Goal: Task Accomplishment & Management: Complete application form

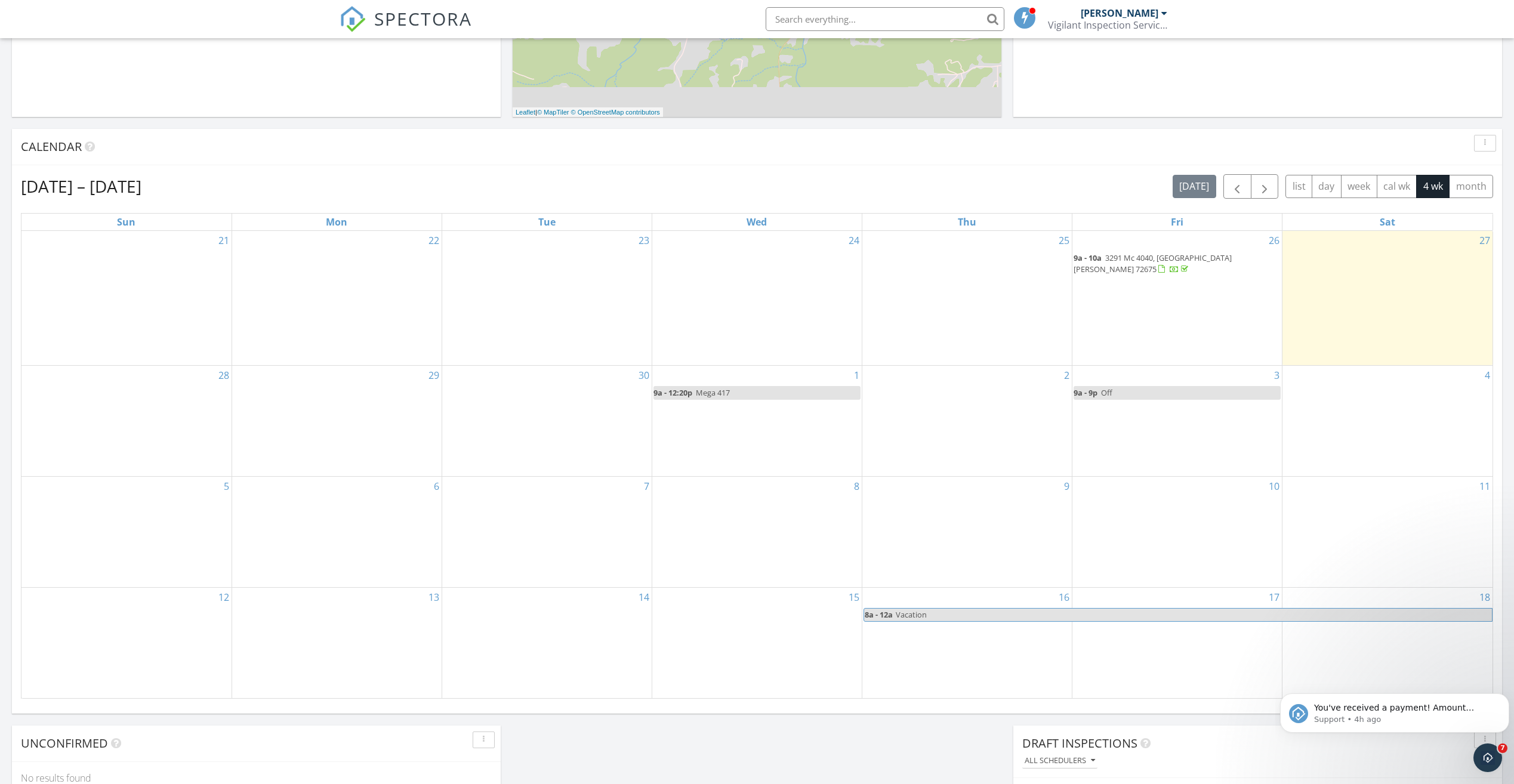
scroll to position [358, 0]
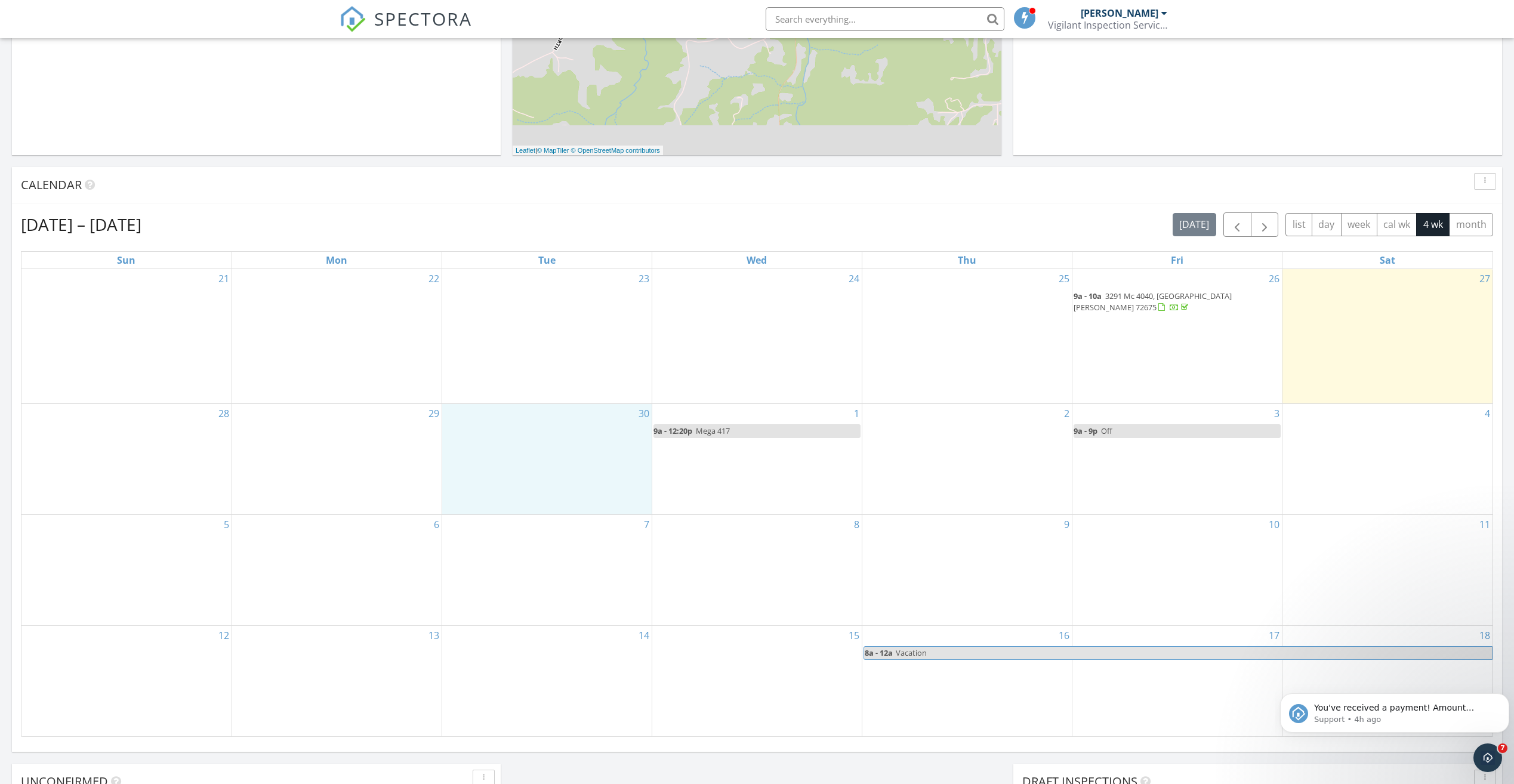
click at [601, 428] on div "30" at bounding box center [547, 459] width 210 height 111
click at [564, 377] on link "Inspection" at bounding box center [545, 377] width 62 height 19
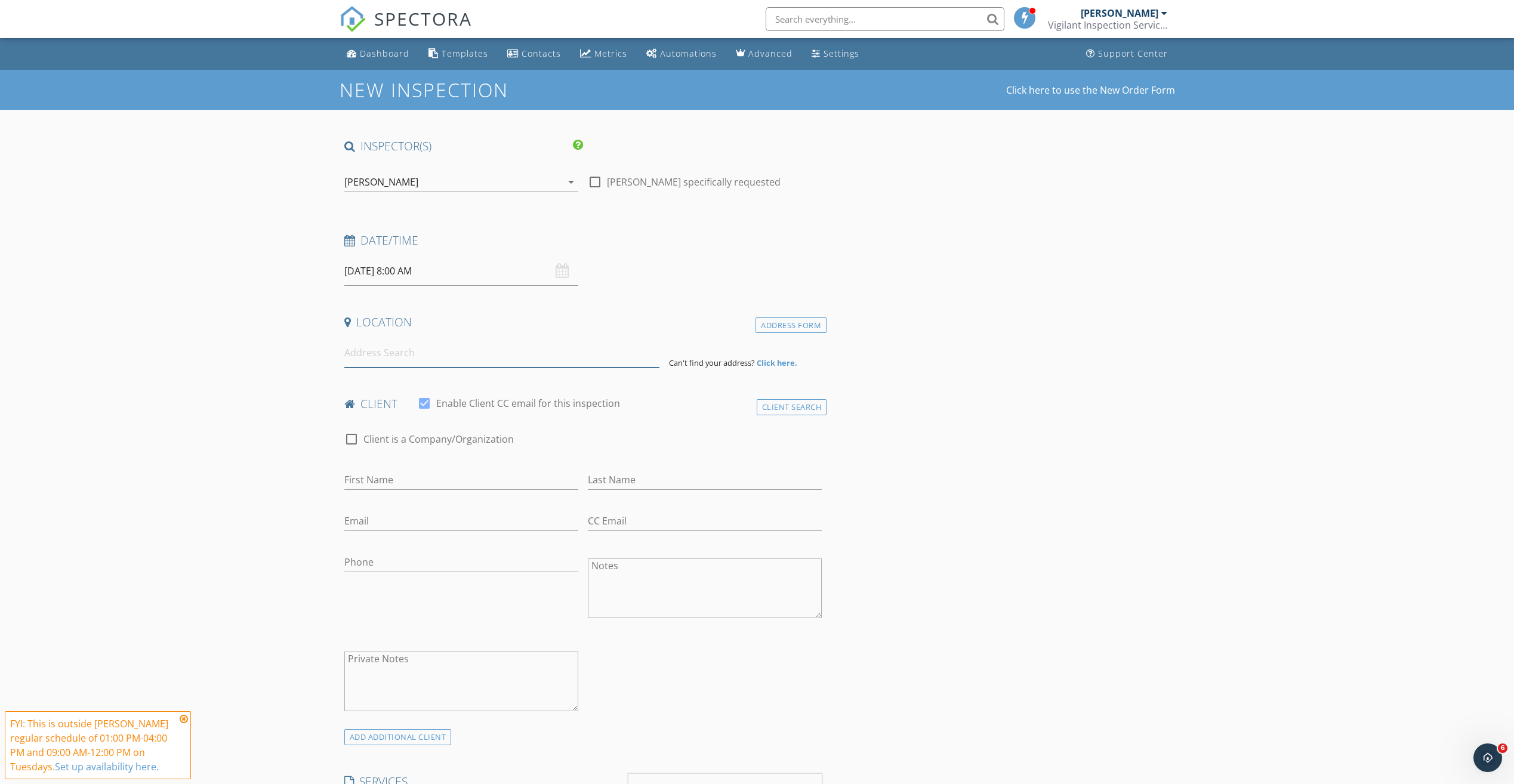
click at [425, 355] on input at bounding box center [502, 353] width 315 height 30
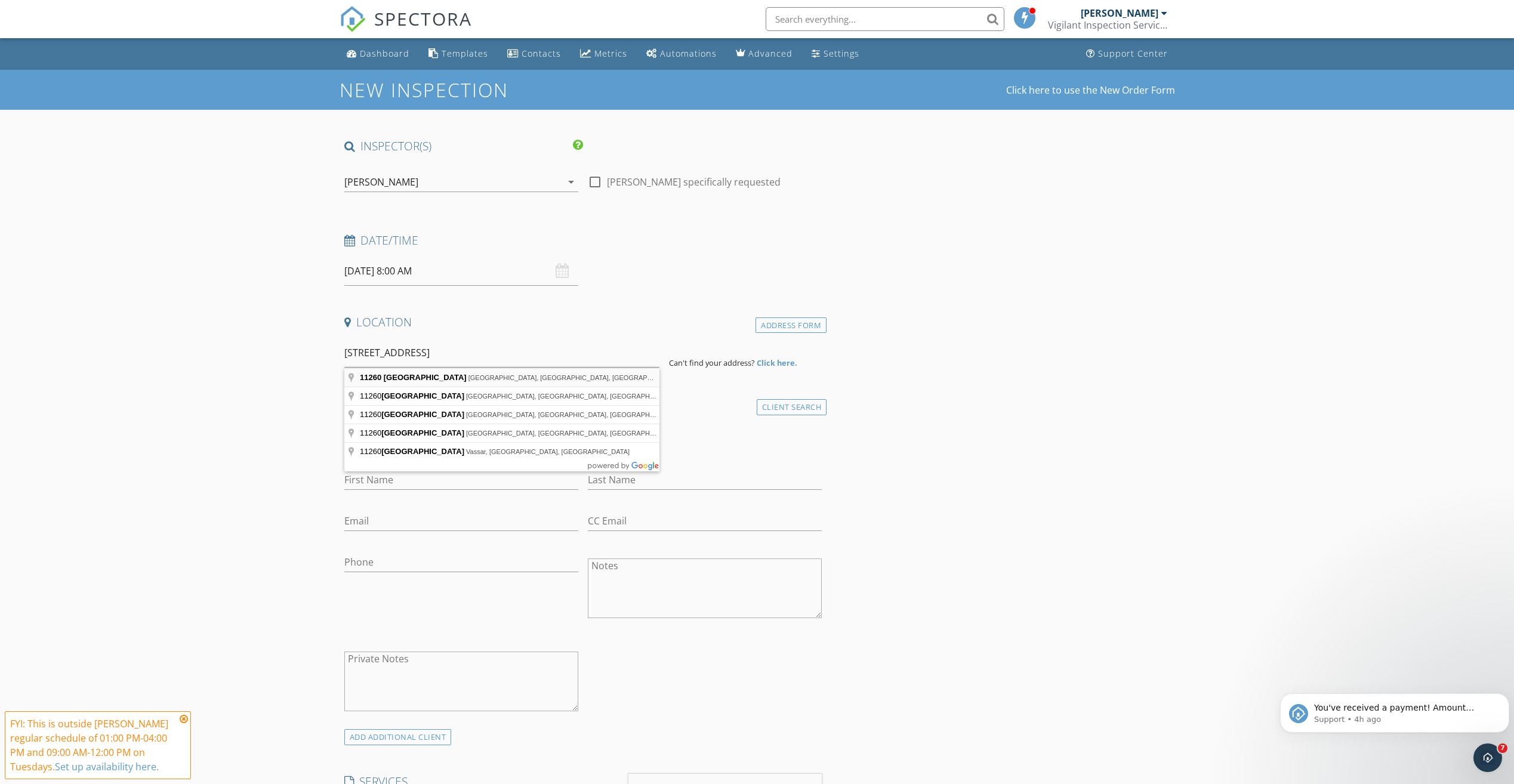
type input "[STREET_ADDRESS]"
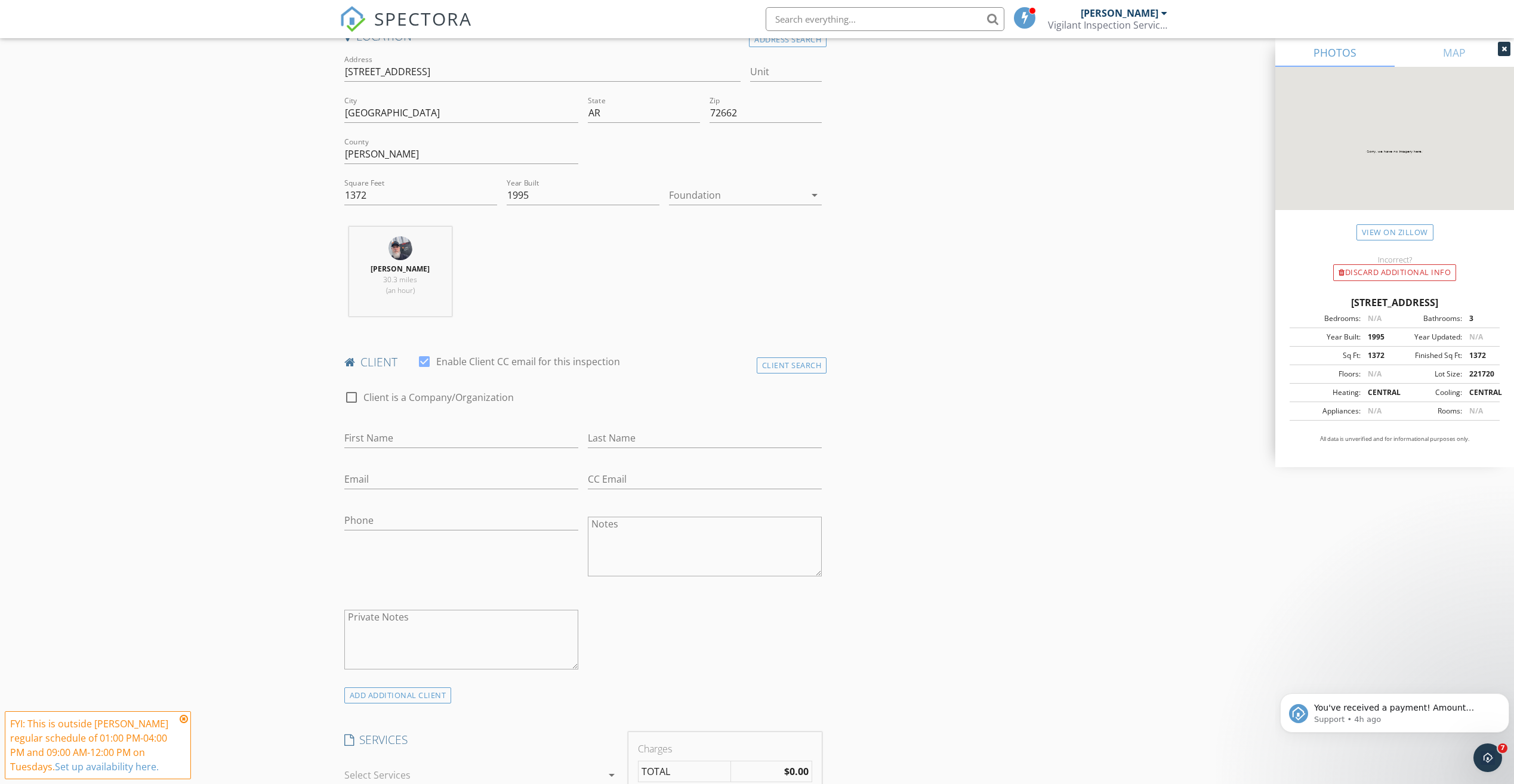
scroll to position [358, 0]
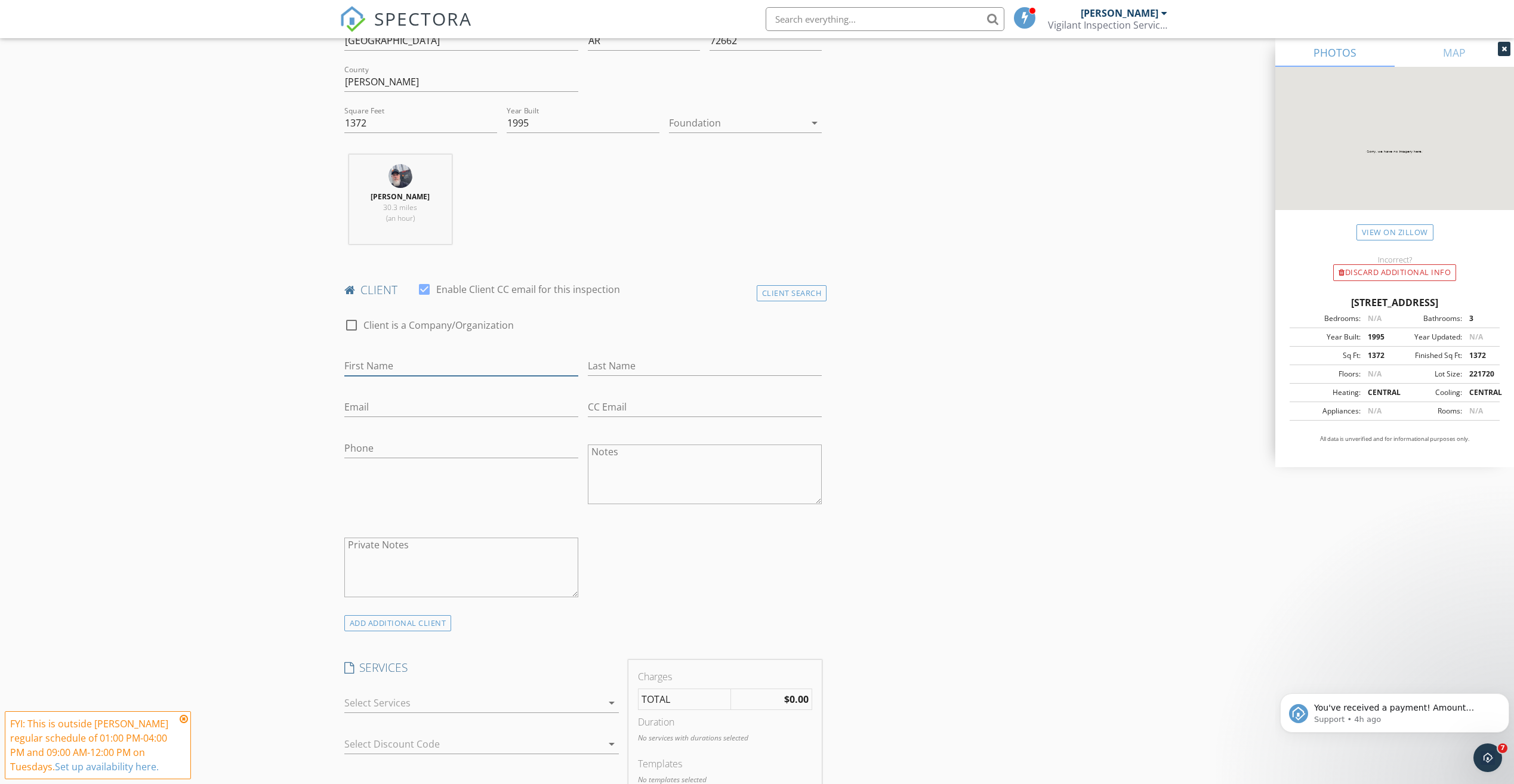
click at [508, 373] on input "First Name" at bounding box center [461, 365] width 234 height 19
type input "[PERSON_NAME]"
click at [657, 363] on input "Last Name" at bounding box center [705, 365] width 234 height 19
type input "A"
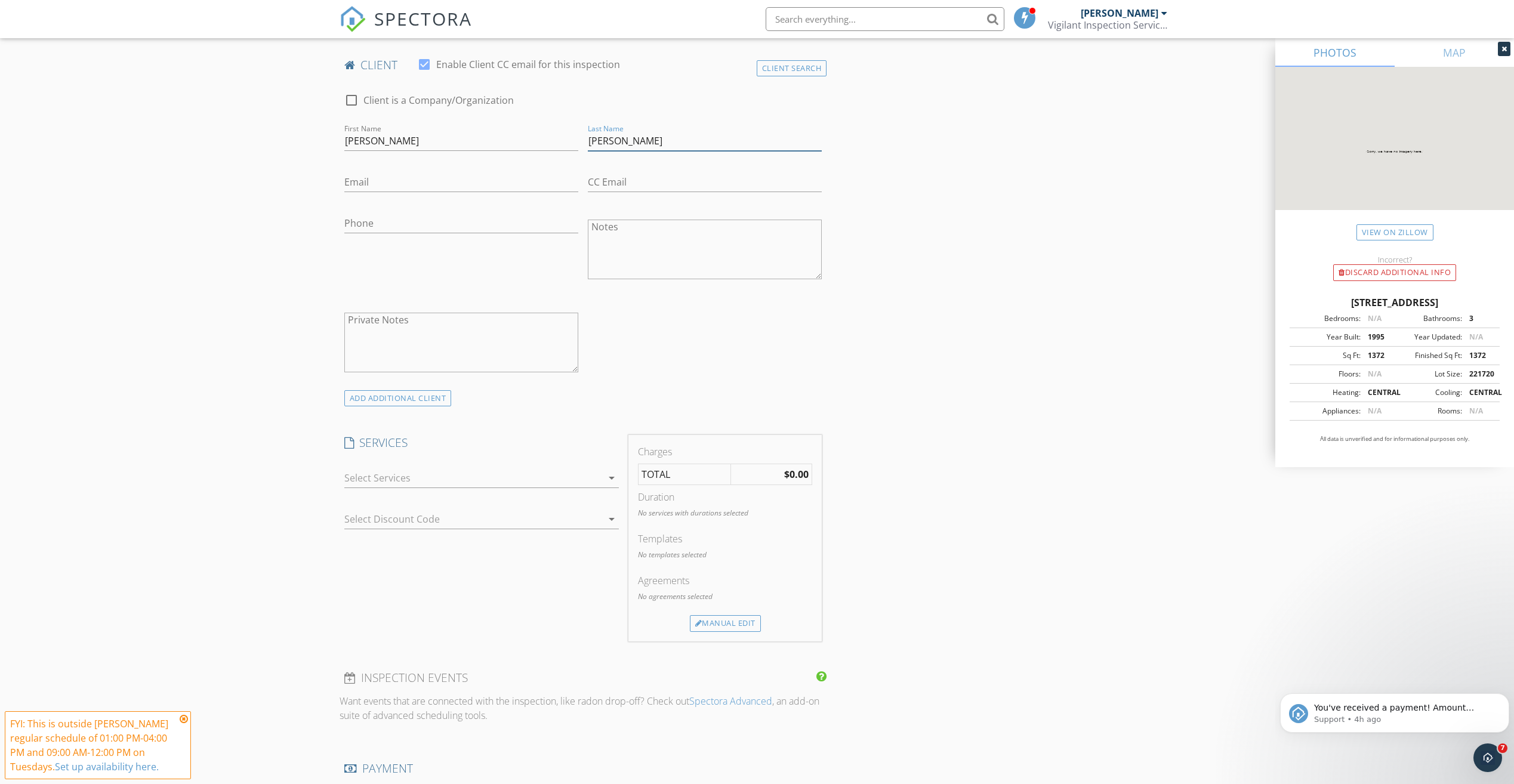
scroll to position [597, 0]
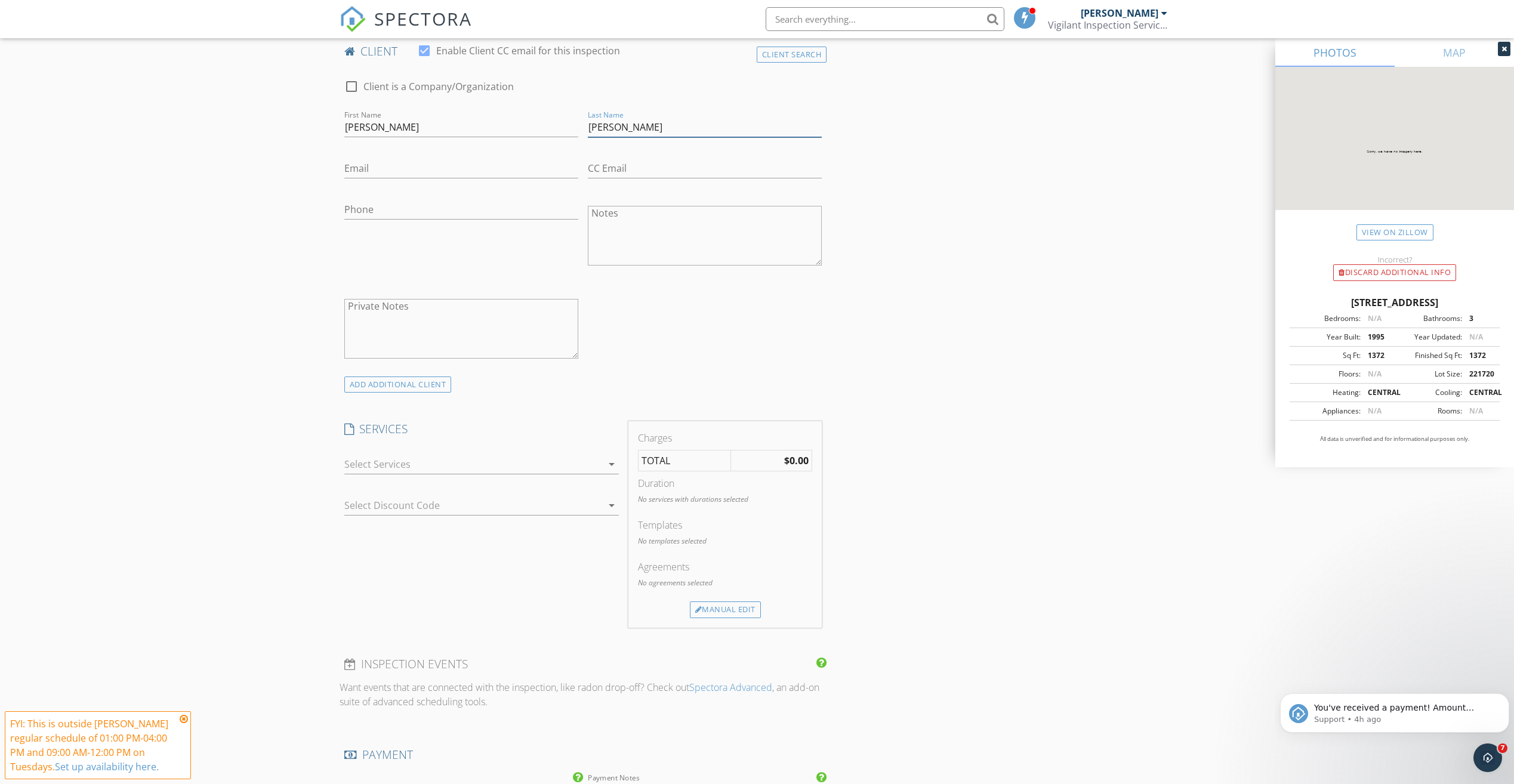
type input "[PERSON_NAME]"
click at [540, 468] on div at bounding box center [473, 464] width 258 height 19
click at [492, 527] on div "Up to 1000 sq. ft." at bounding box center [510, 526] width 58 height 9
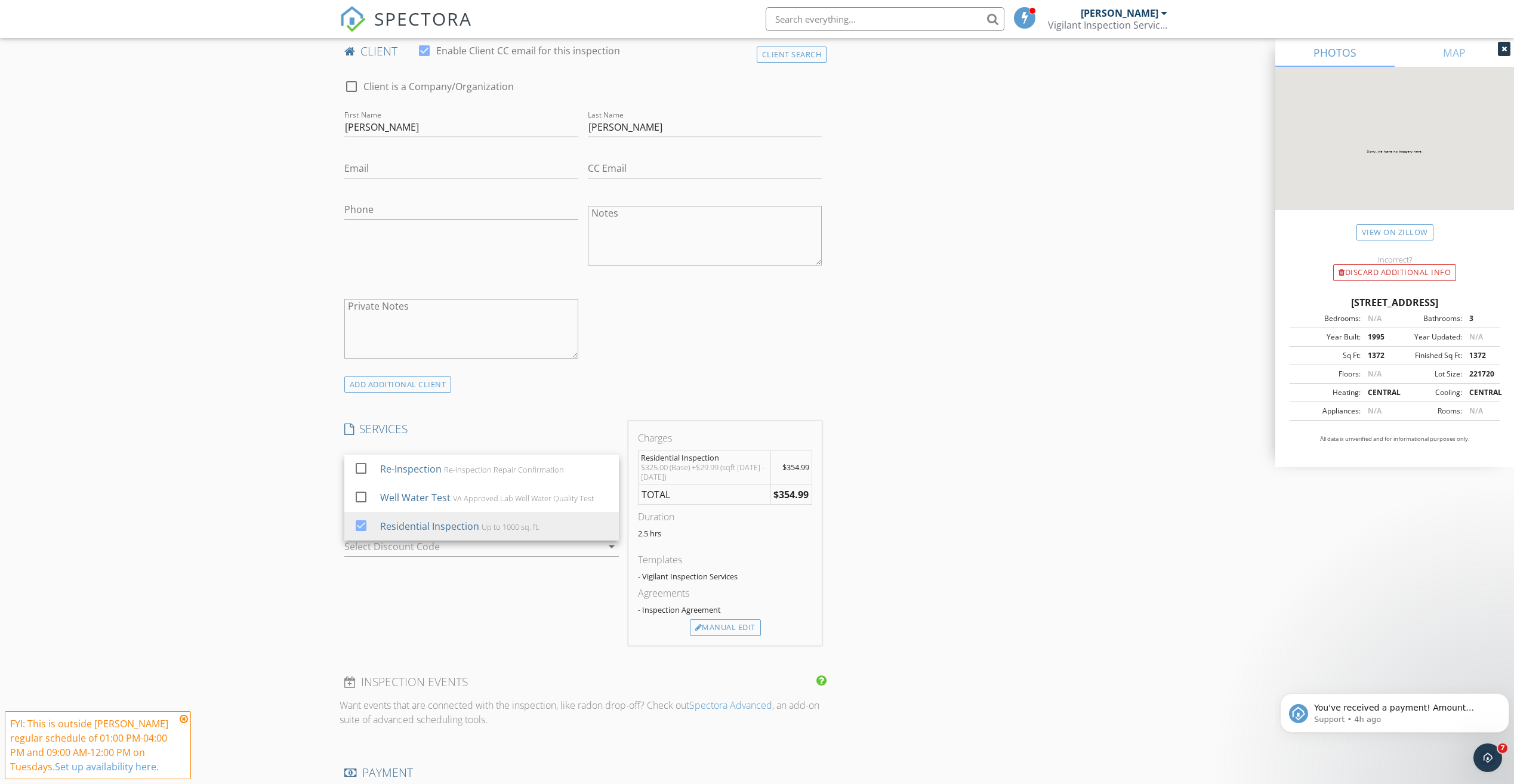
click at [631, 392] on div "ADD ADDITIONAL client" at bounding box center [583, 384] width 487 height 16
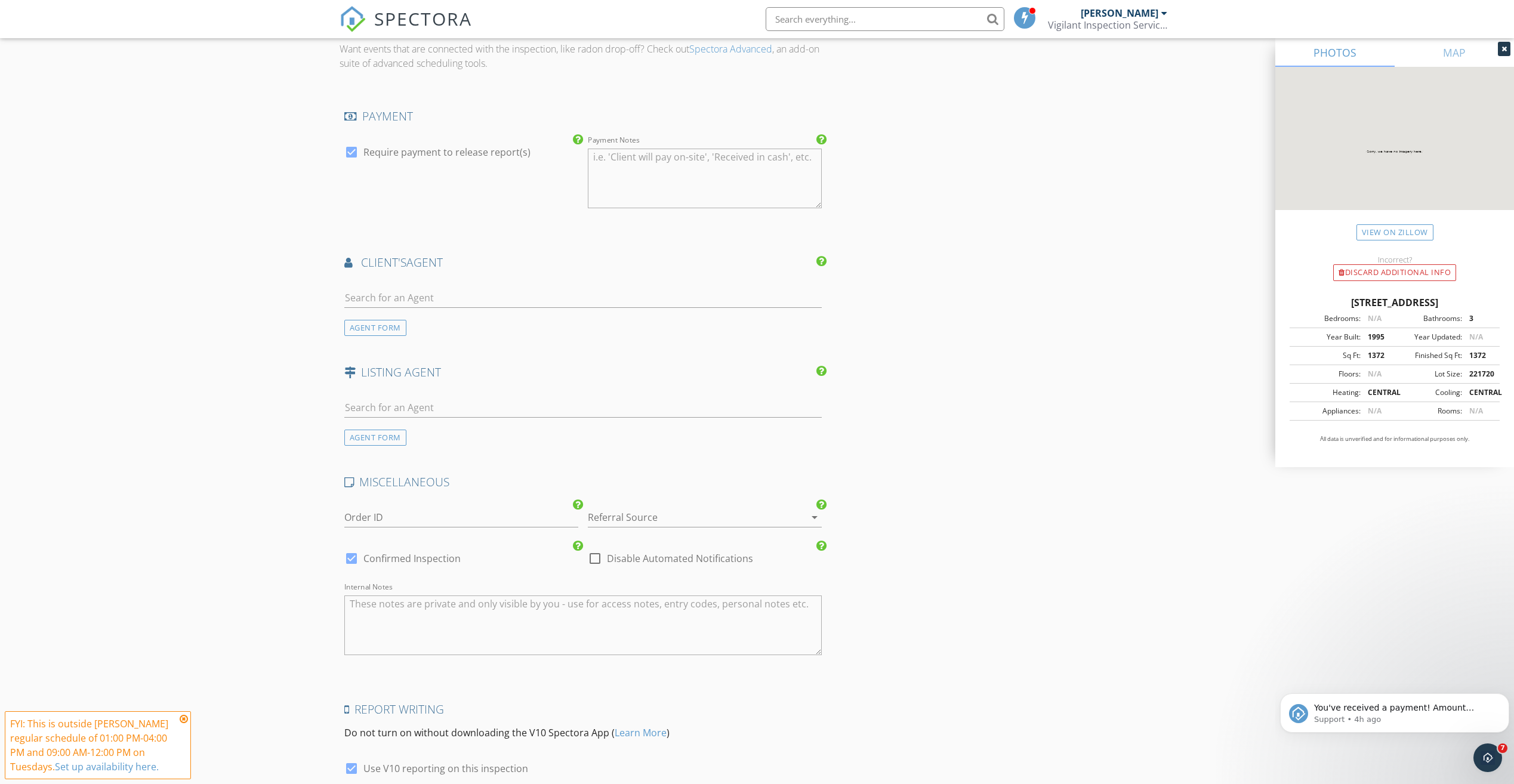
scroll to position [1193, 0]
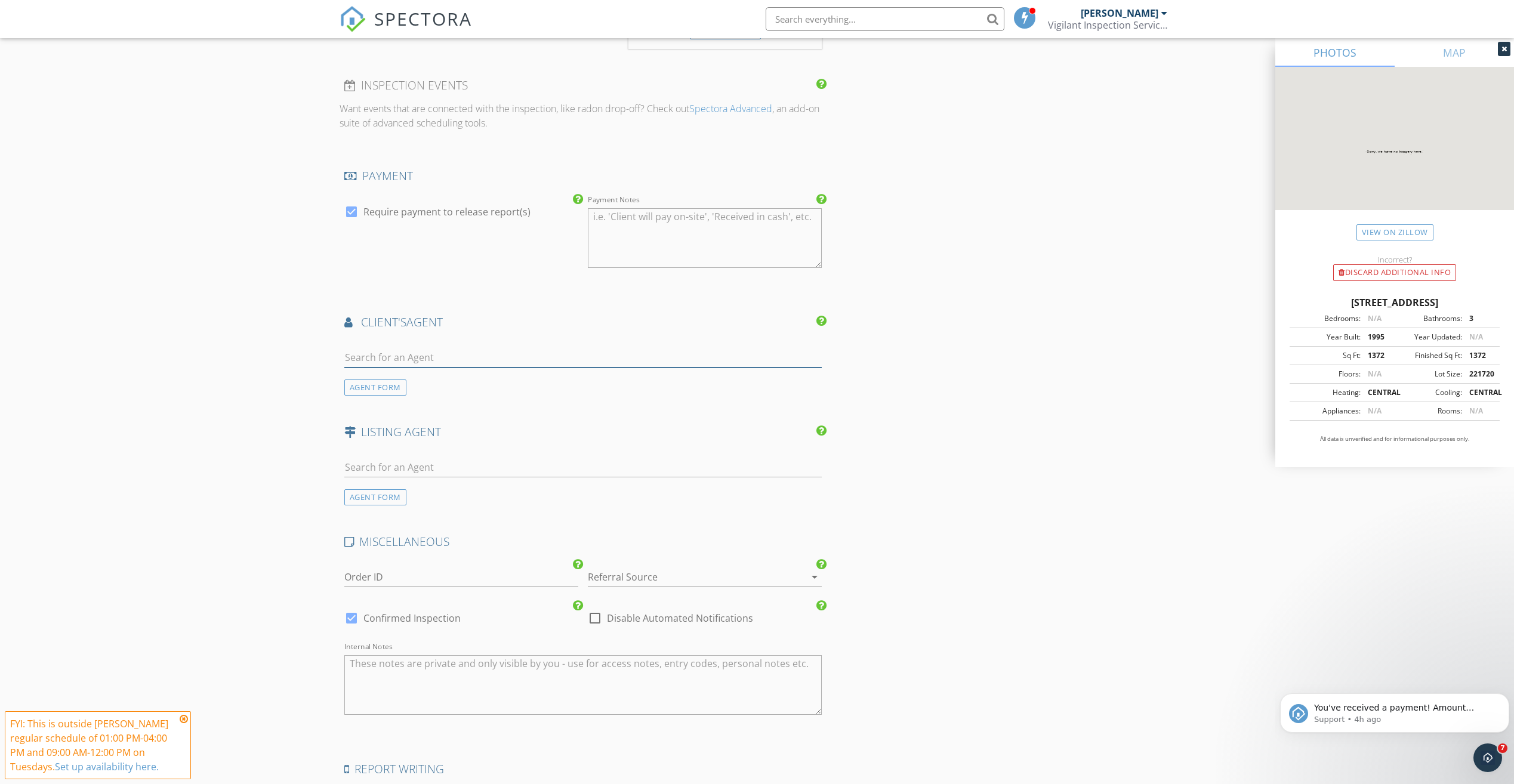
click at [519, 348] on input "text" at bounding box center [583, 357] width 478 height 19
type input "a"
type input "L"
